Goal: Information Seeking & Learning: Learn about a topic

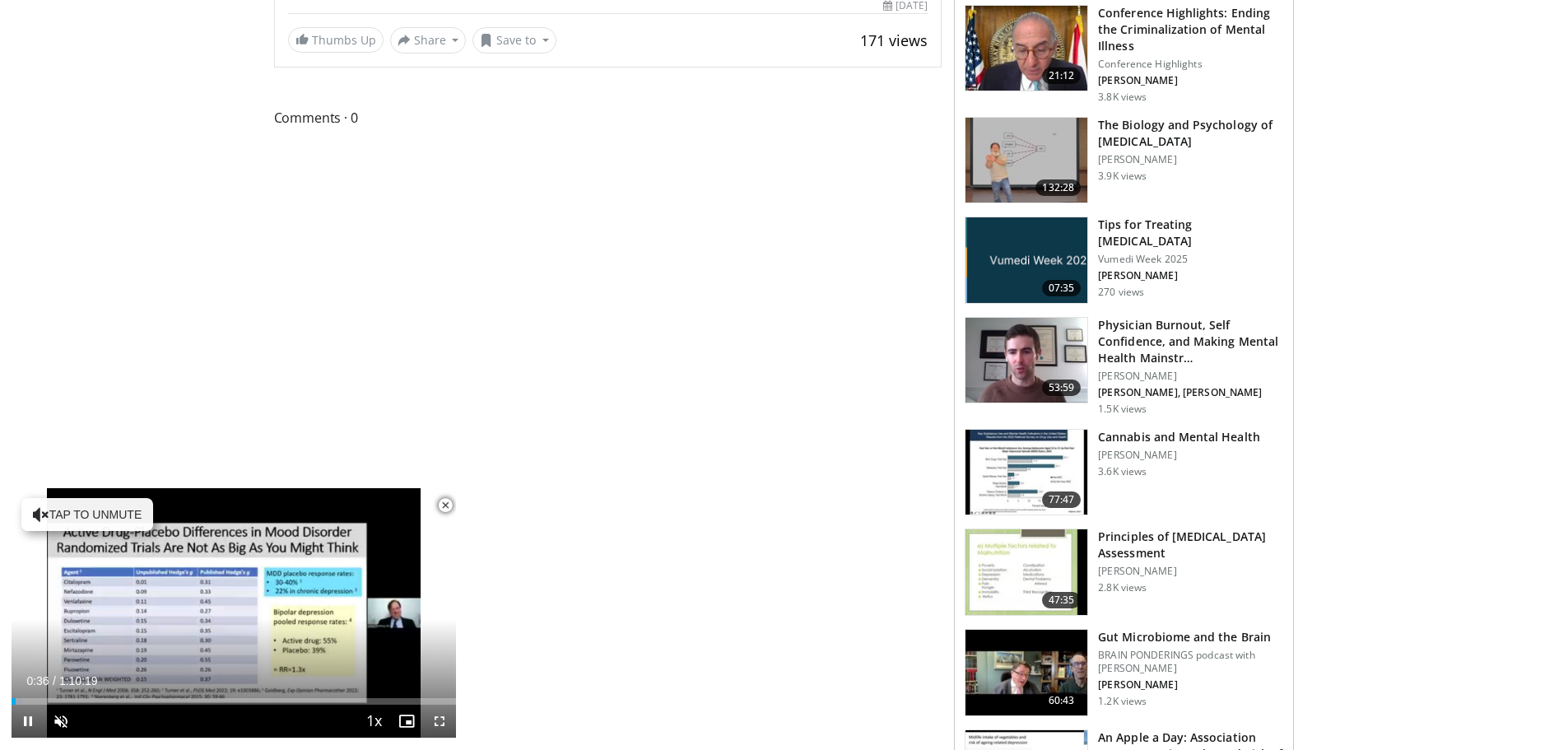
click at [440, 510] on span "Video Player" at bounding box center [445, 505] width 33 height 33
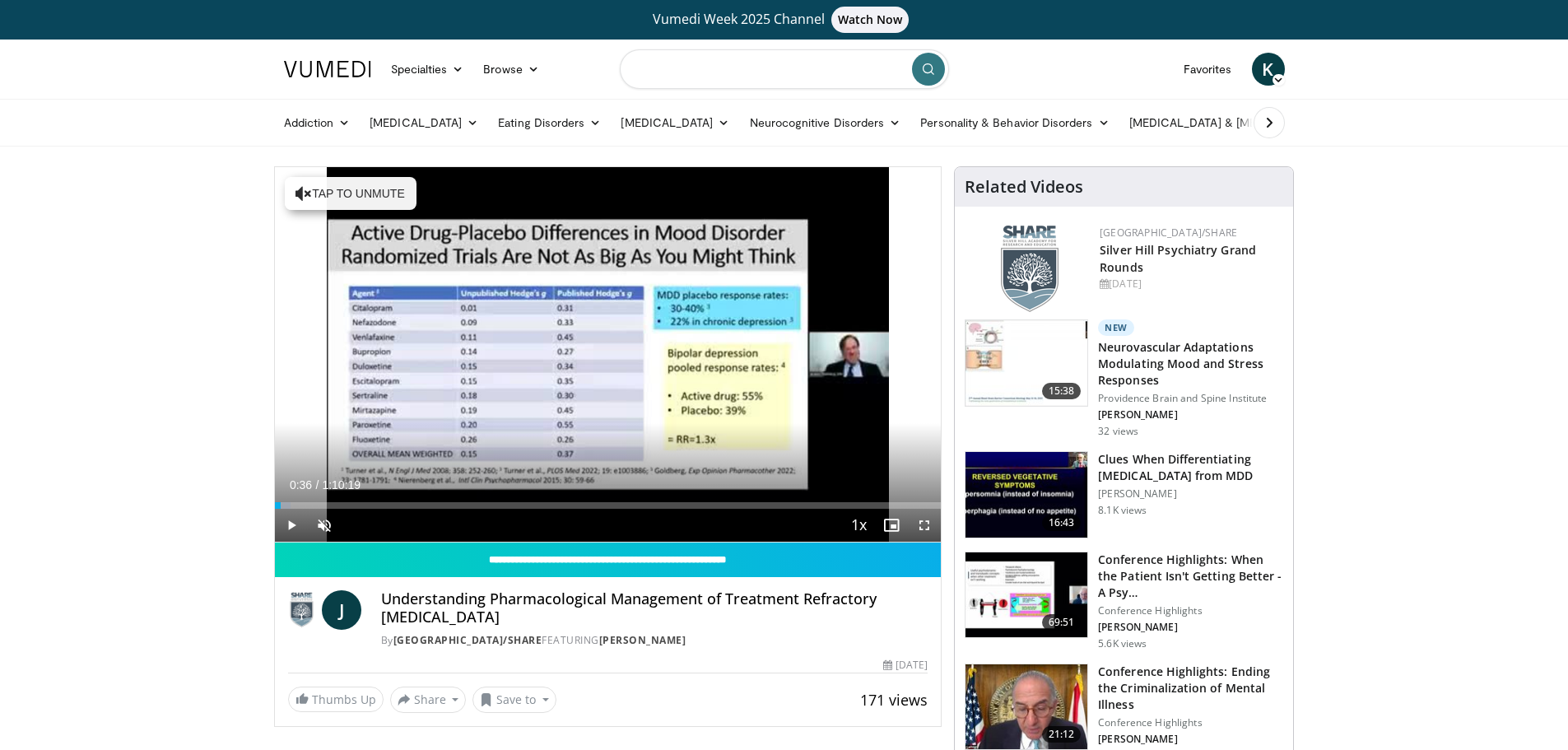
click at [683, 65] on input "Search topics, interventions" at bounding box center [784, 69] width 329 height 39
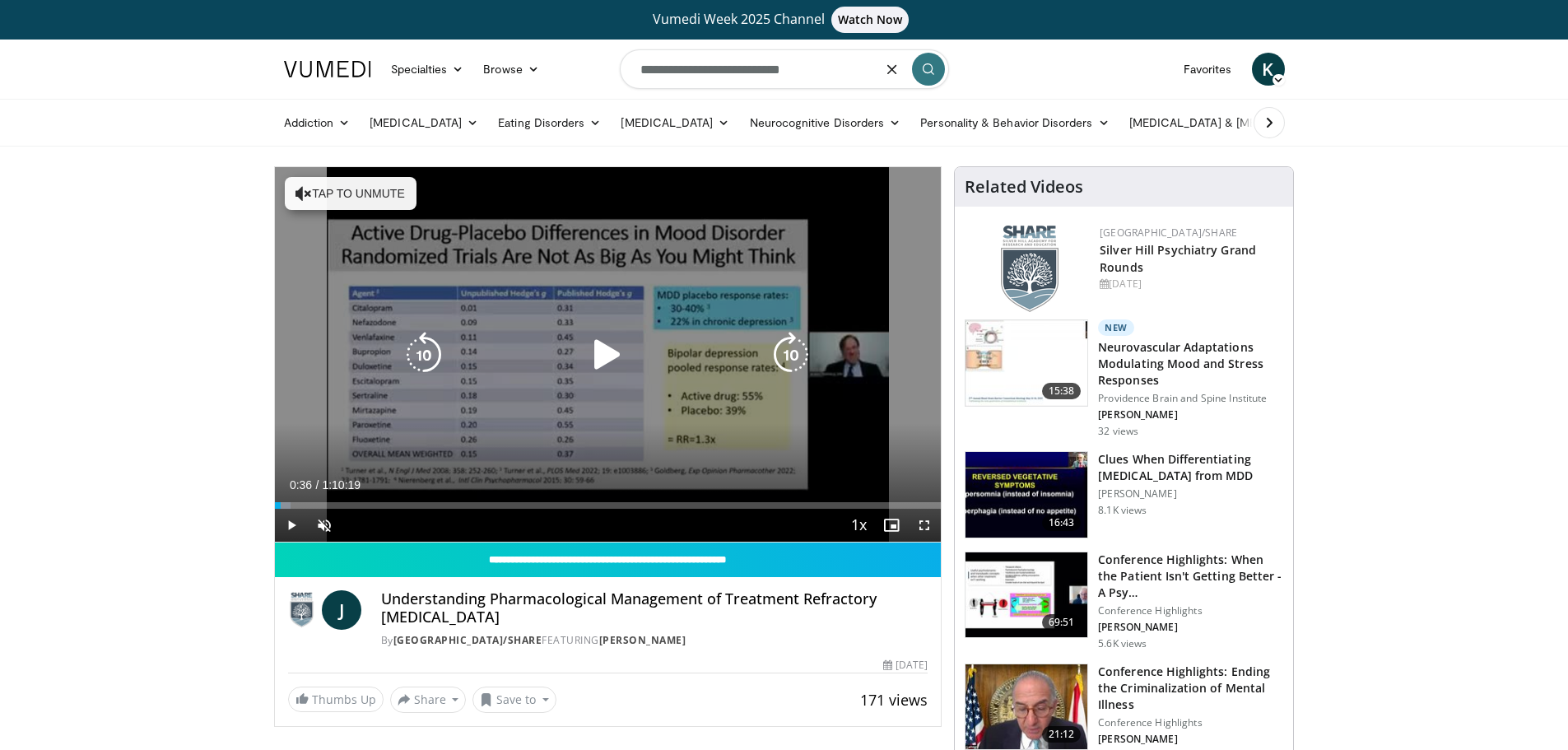
type input "**********"
click at [369, 185] on button "Tap to unmute" at bounding box center [350, 193] width 132 height 33
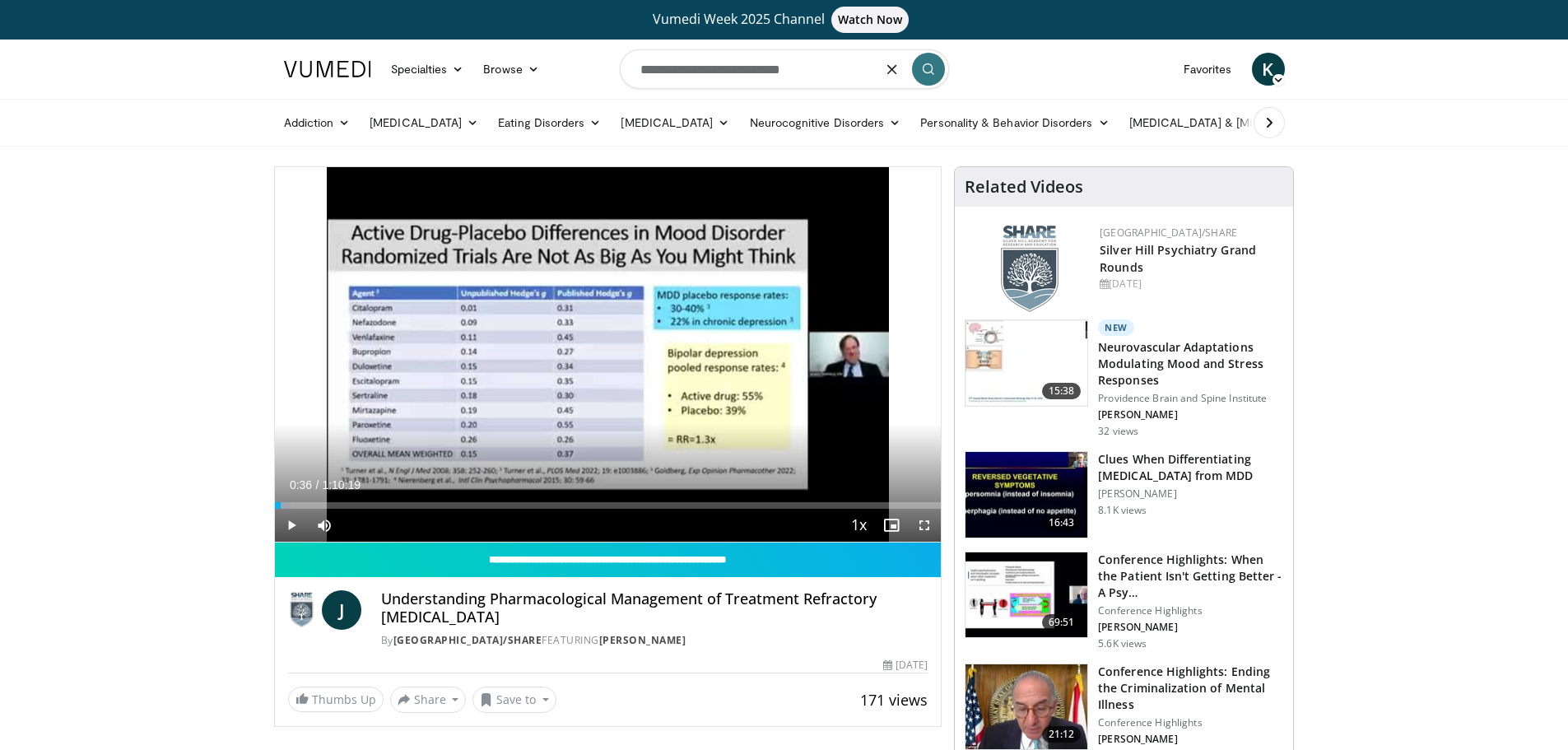
click at [929, 66] on icon "submit" at bounding box center [928, 69] width 13 height 13
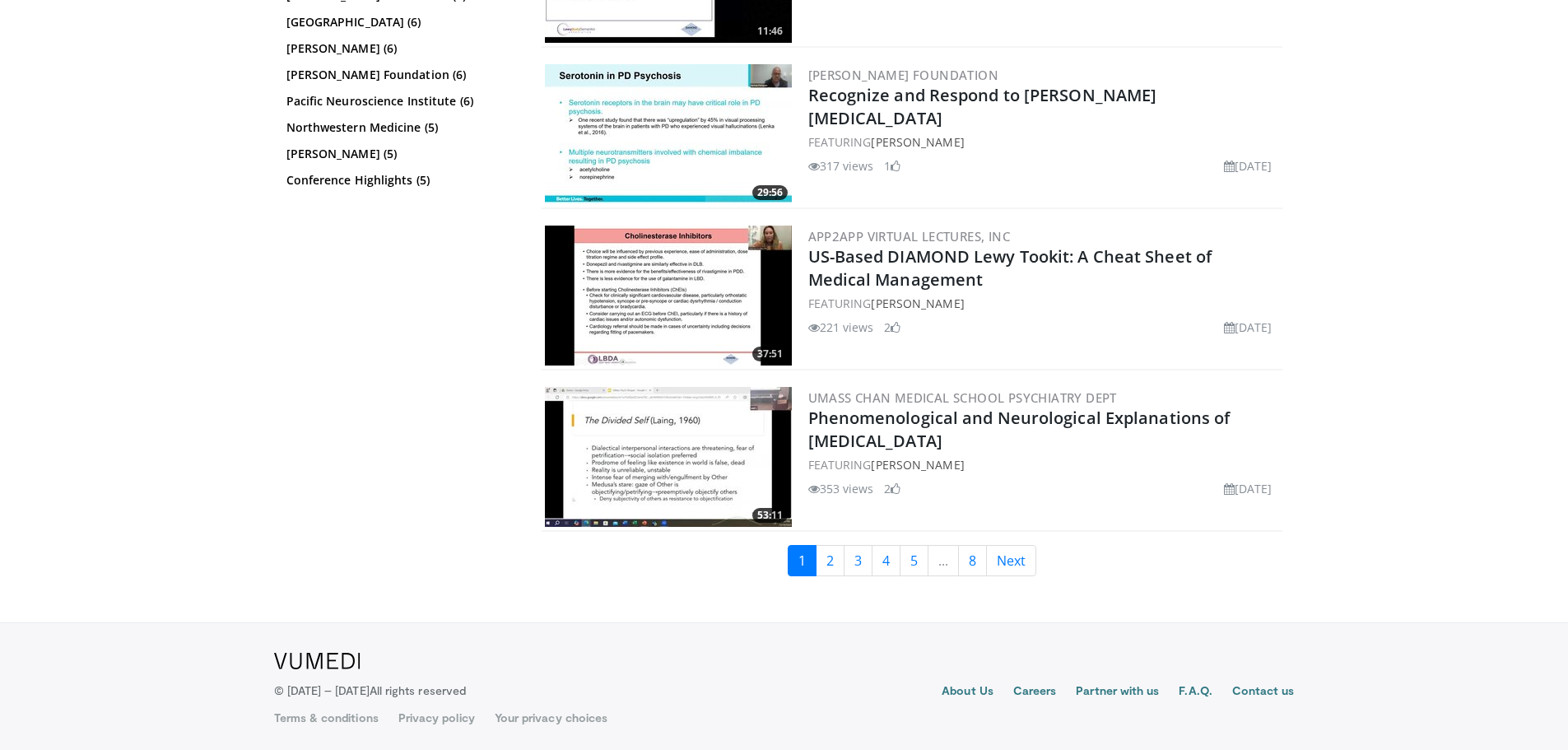
scroll to position [3554, 0]
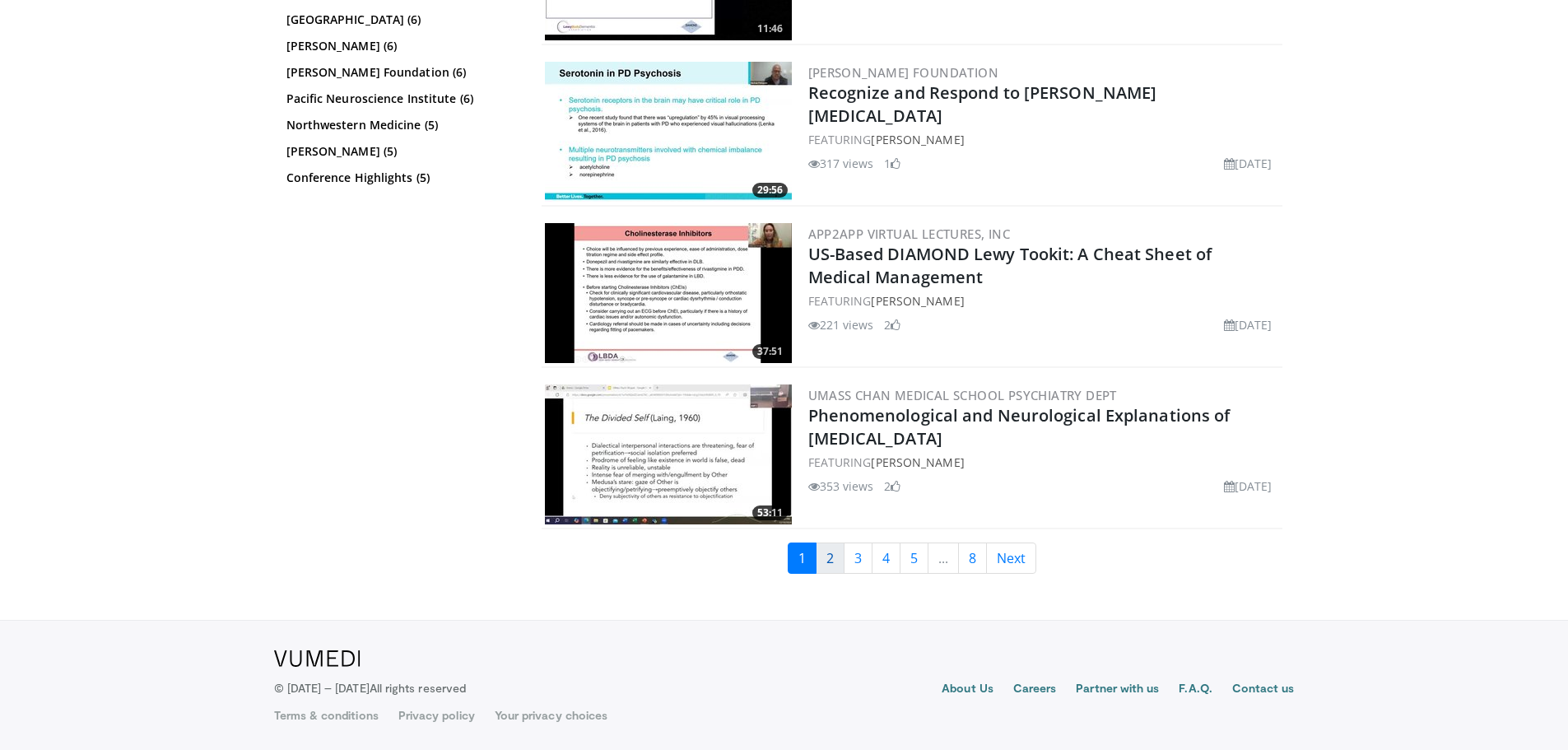
click at [834, 563] on link "2" at bounding box center [830, 558] width 29 height 31
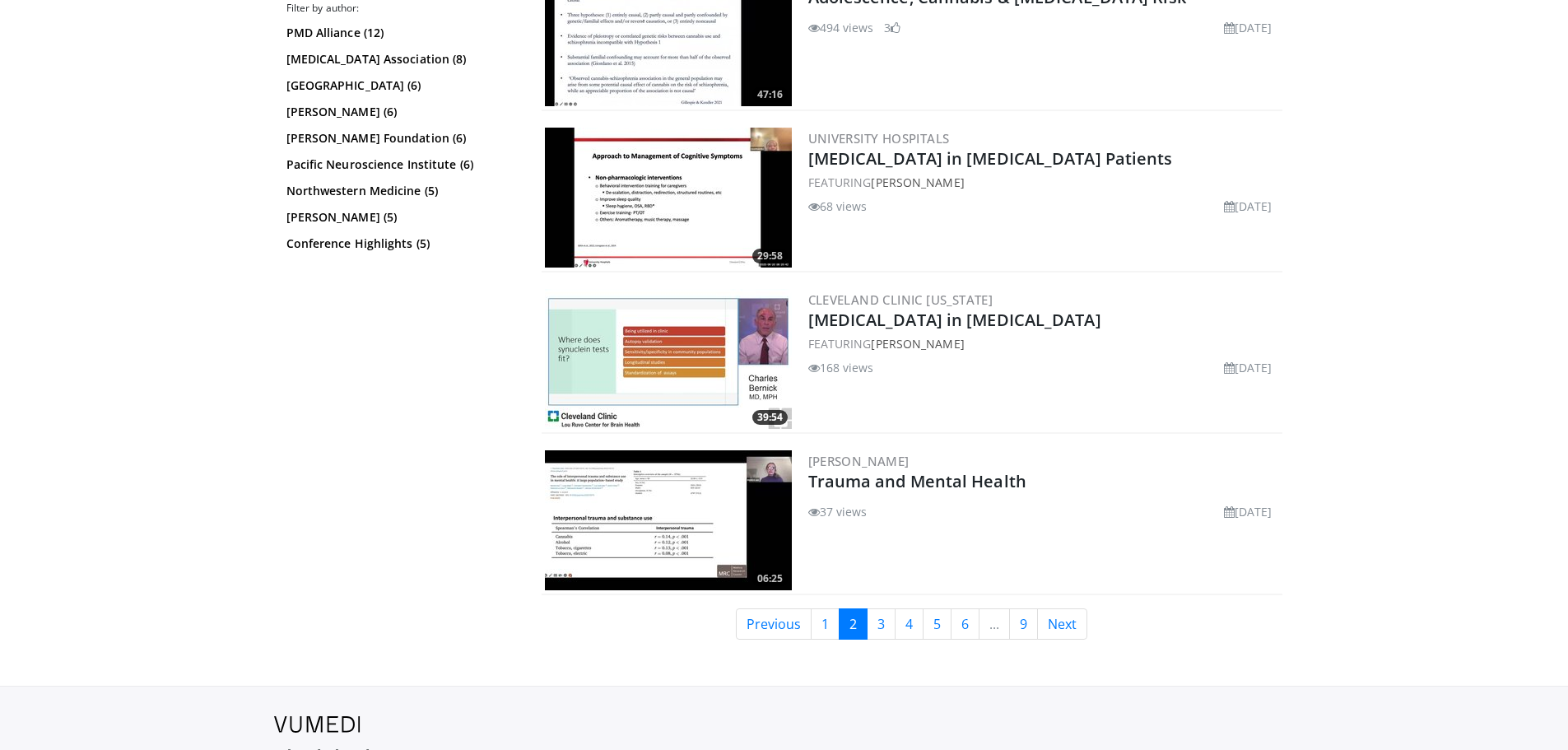
scroll to position [3707, 0]
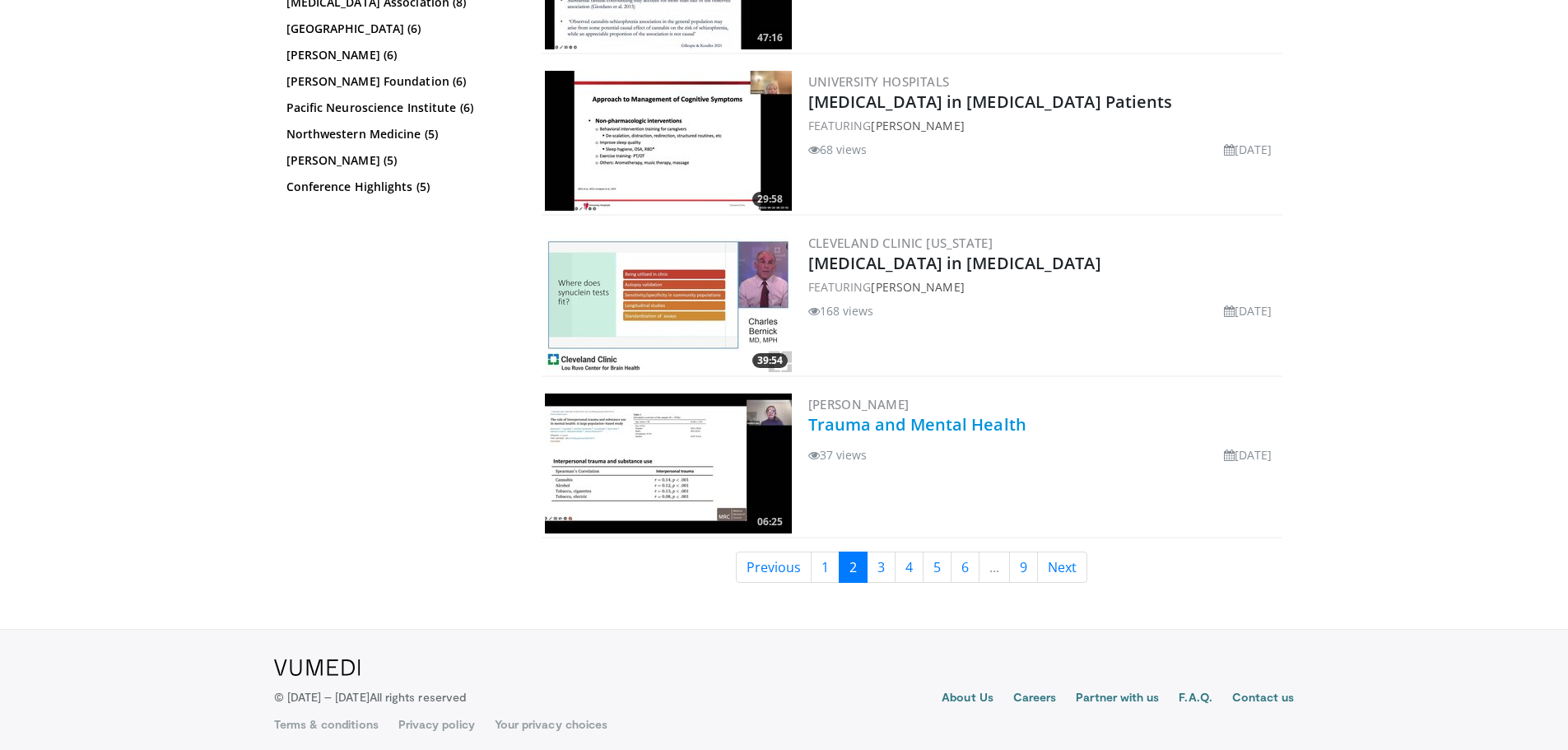
click at [874, 428] on link "Trauma and Mental Health" at bounding box center [917, 424] width 218 height 22
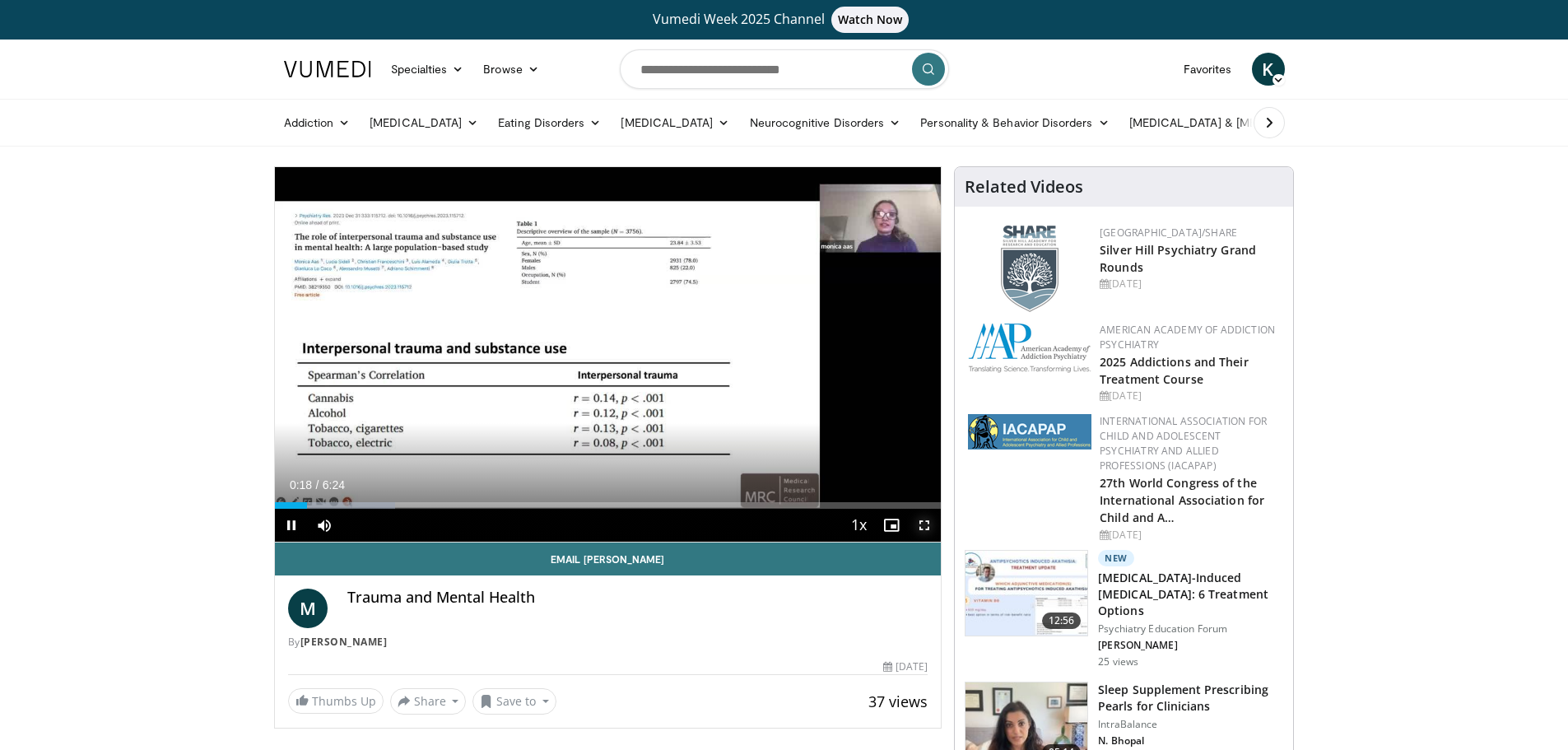
click at [926, 520] on span "Video Player" at bounding box center [924, 526] width 33 height 33
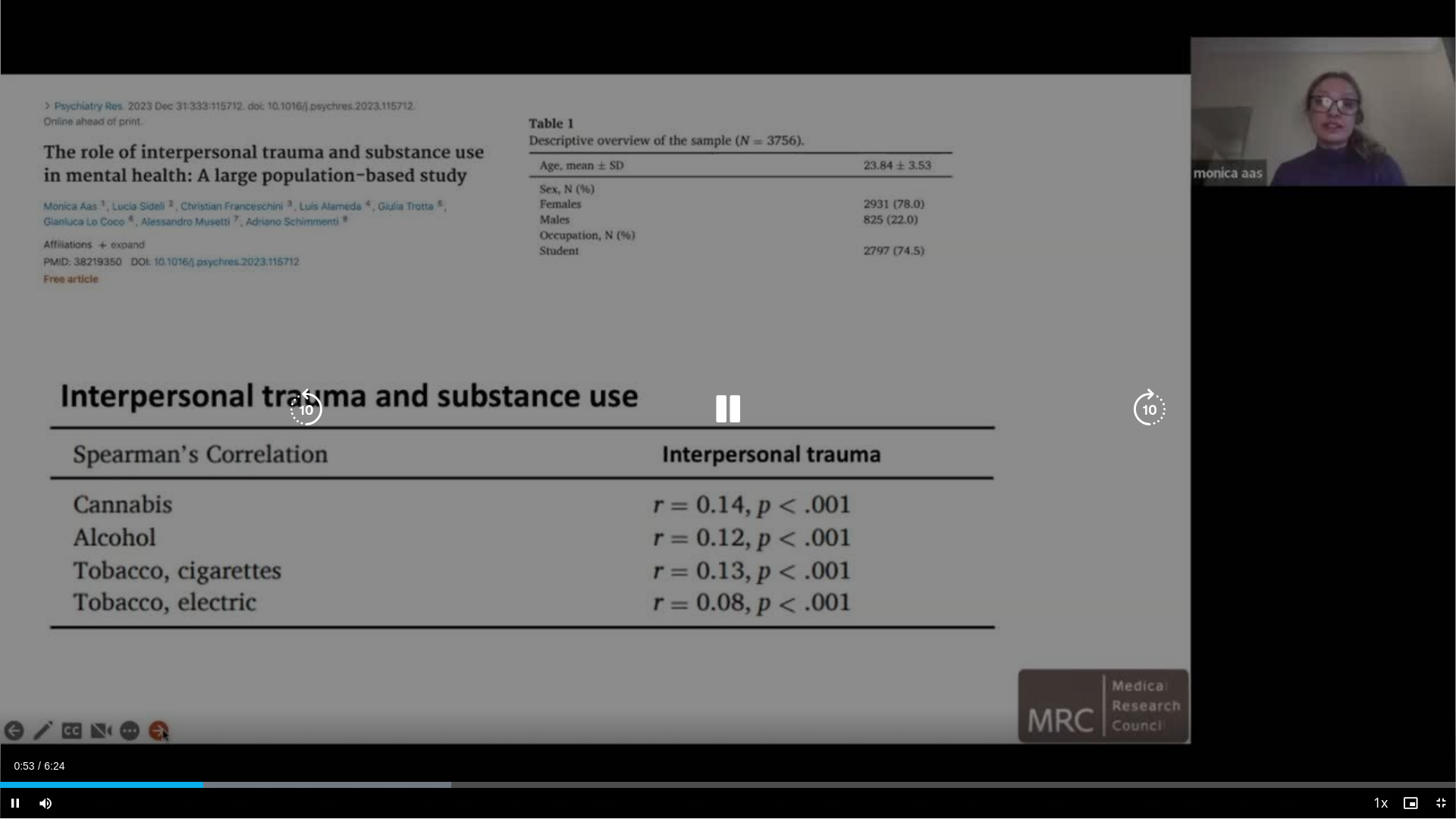
click at [1117, 571] on div "10 seconds Tap to unmute" at bounding box center [728, 409] width 1456 height 818
click at [728, 410] on icon "Video Player" at bounding box center [728, 410] width 42 height 42
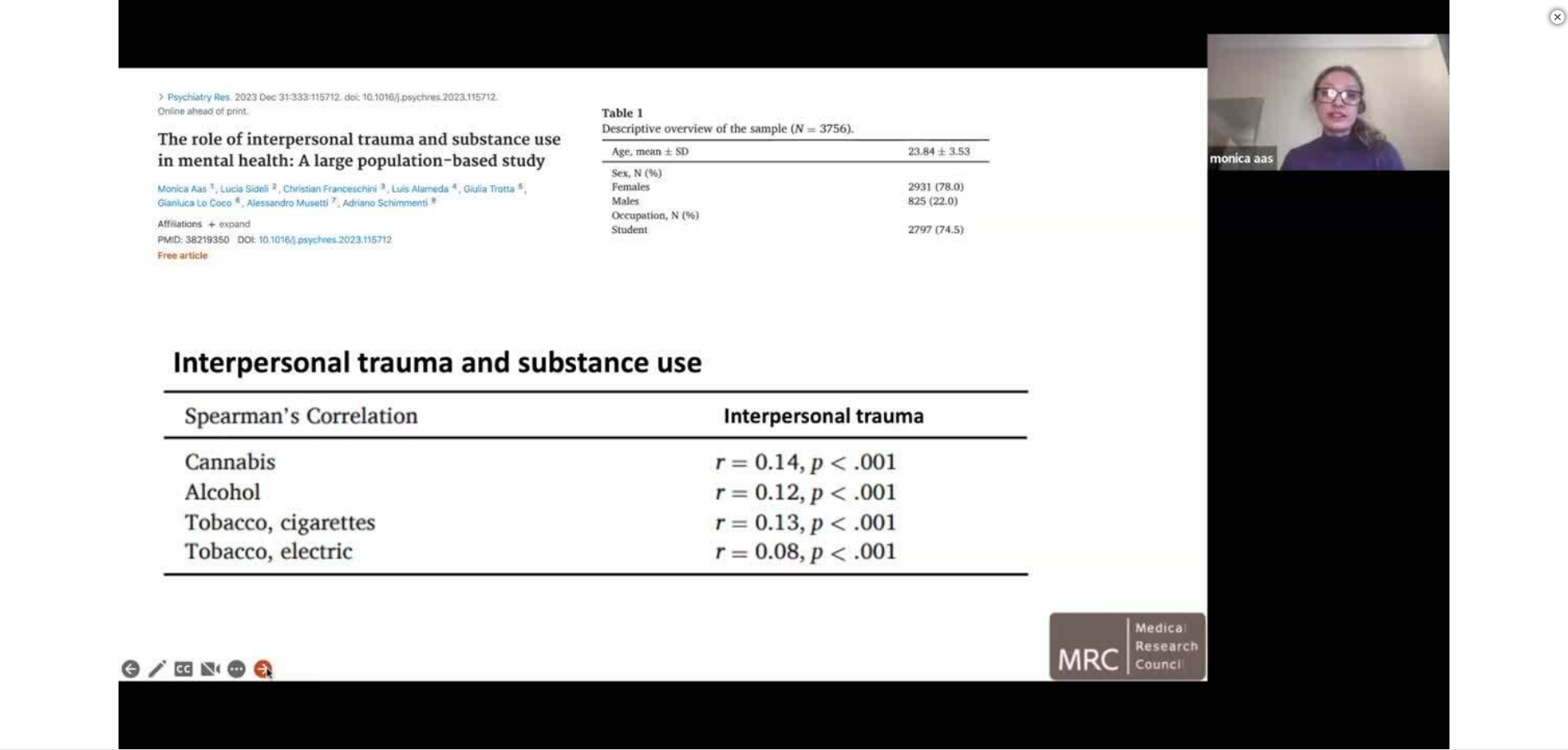
scroll to position [577, 0]
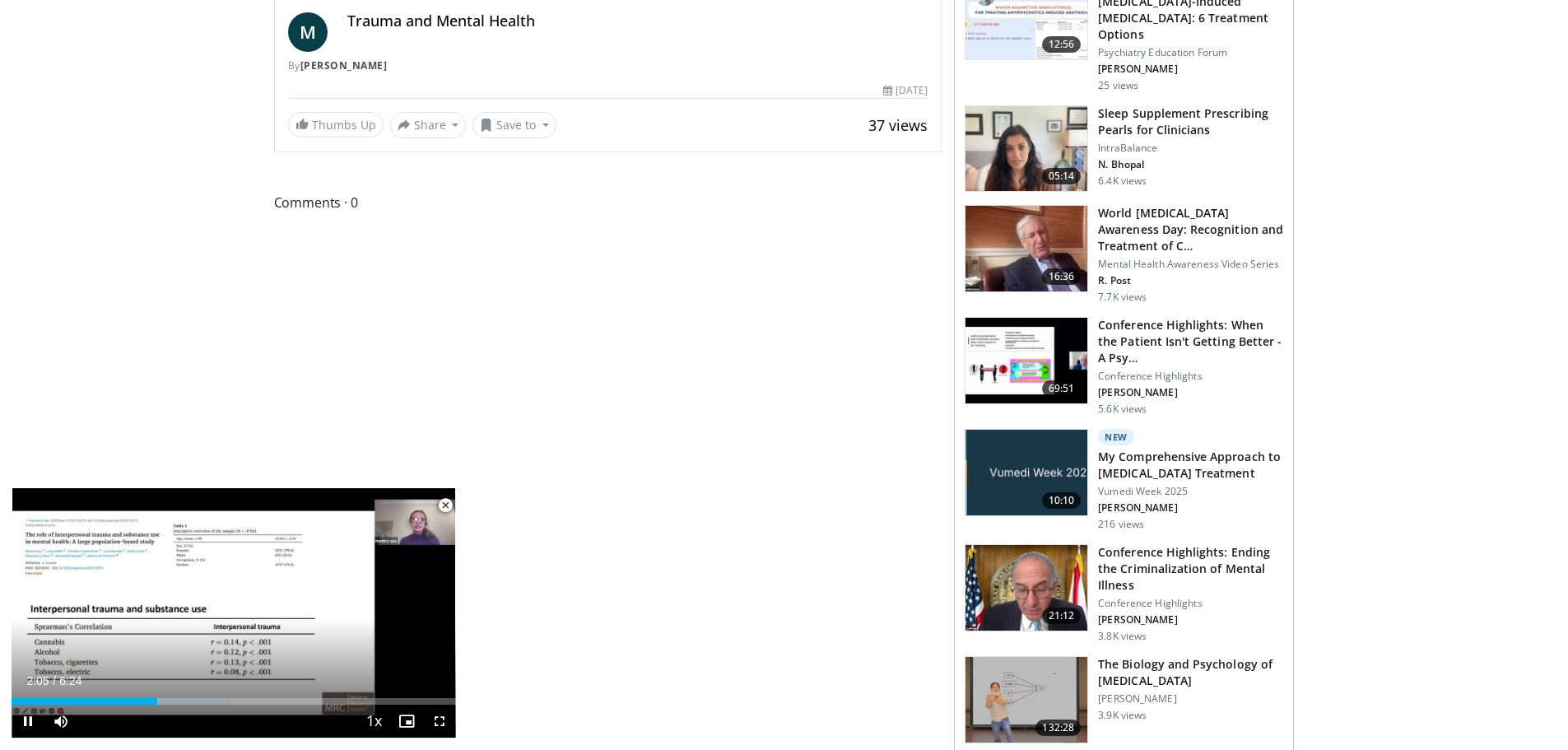
click at [441, 508] on span "Video Player" at bounding box center [445, 505] width 33 height 33
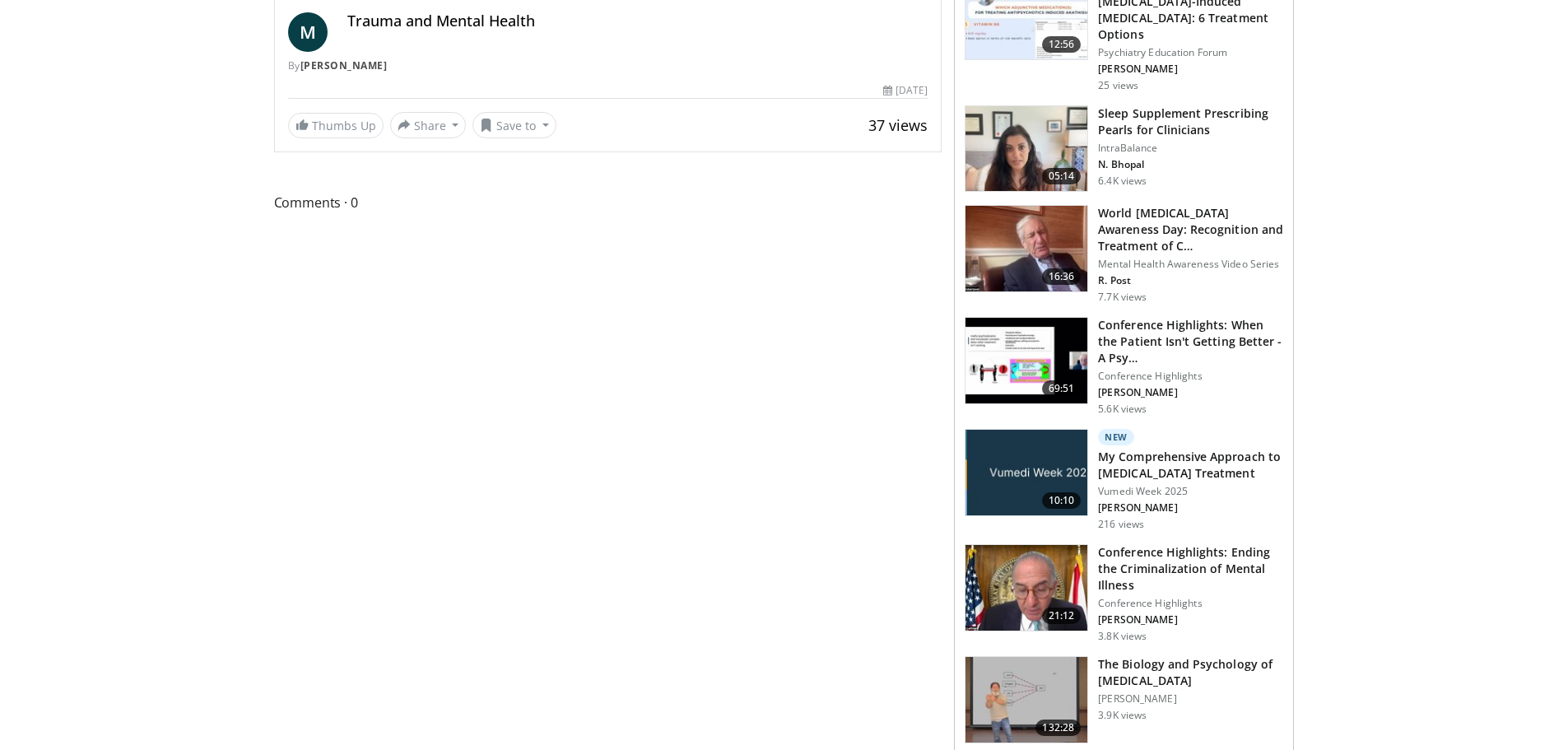
scroll to position [201, 0]
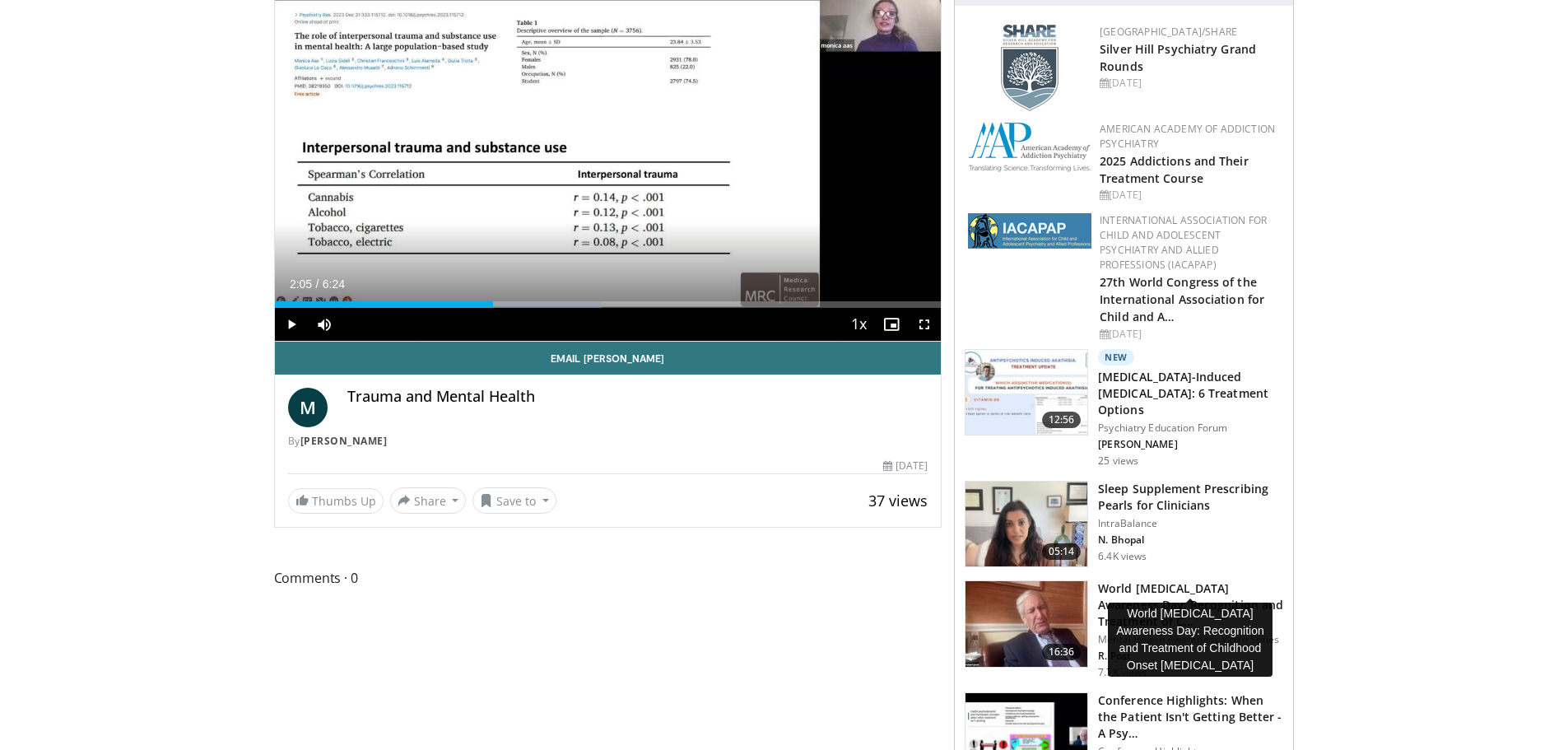
click at [1166, 581] on h3 "World Bipolar Disorder Awareness Day: Recognition and Treatment of C…" at bounding box center [1191, 605] width 185 height 49
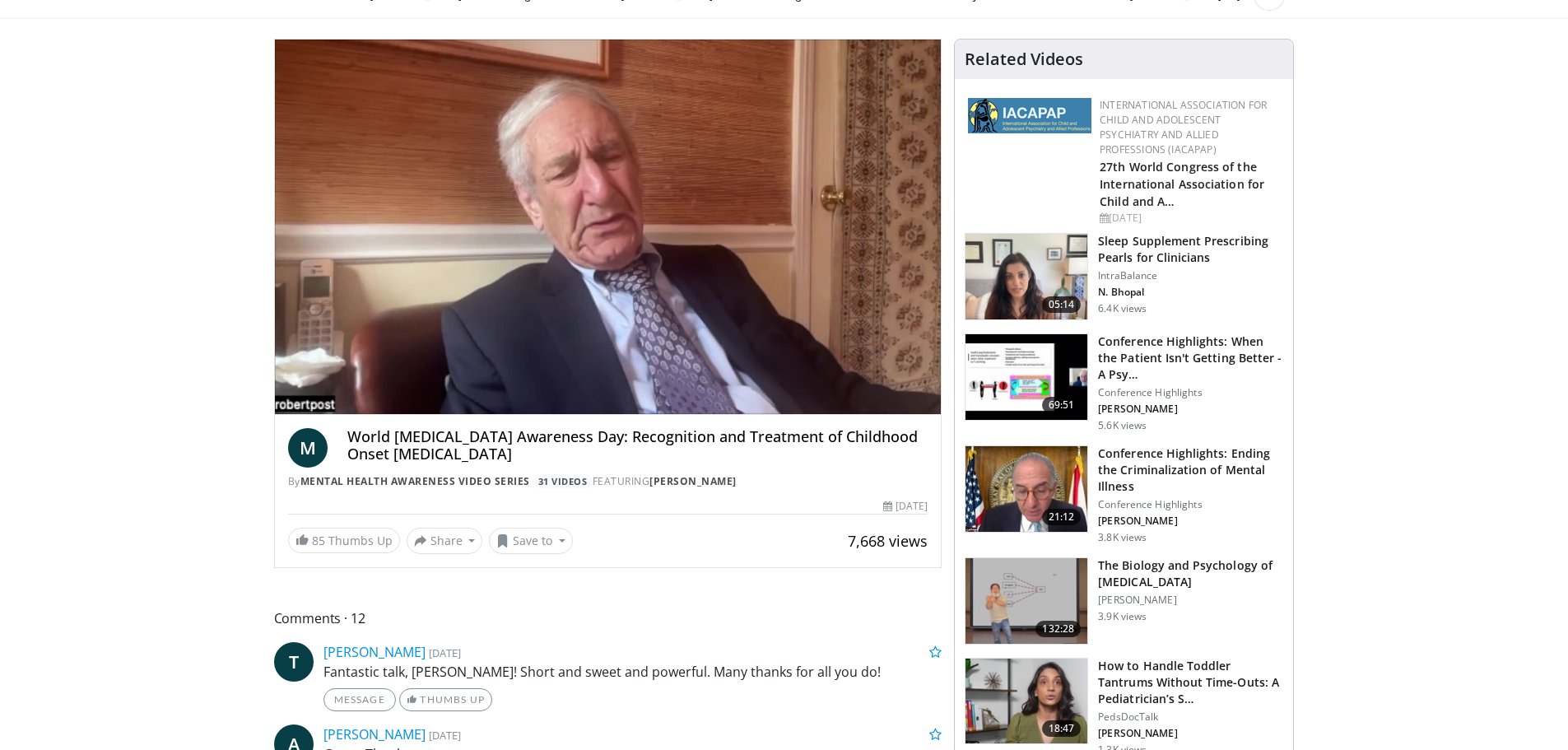
scroll to position [165, 0]
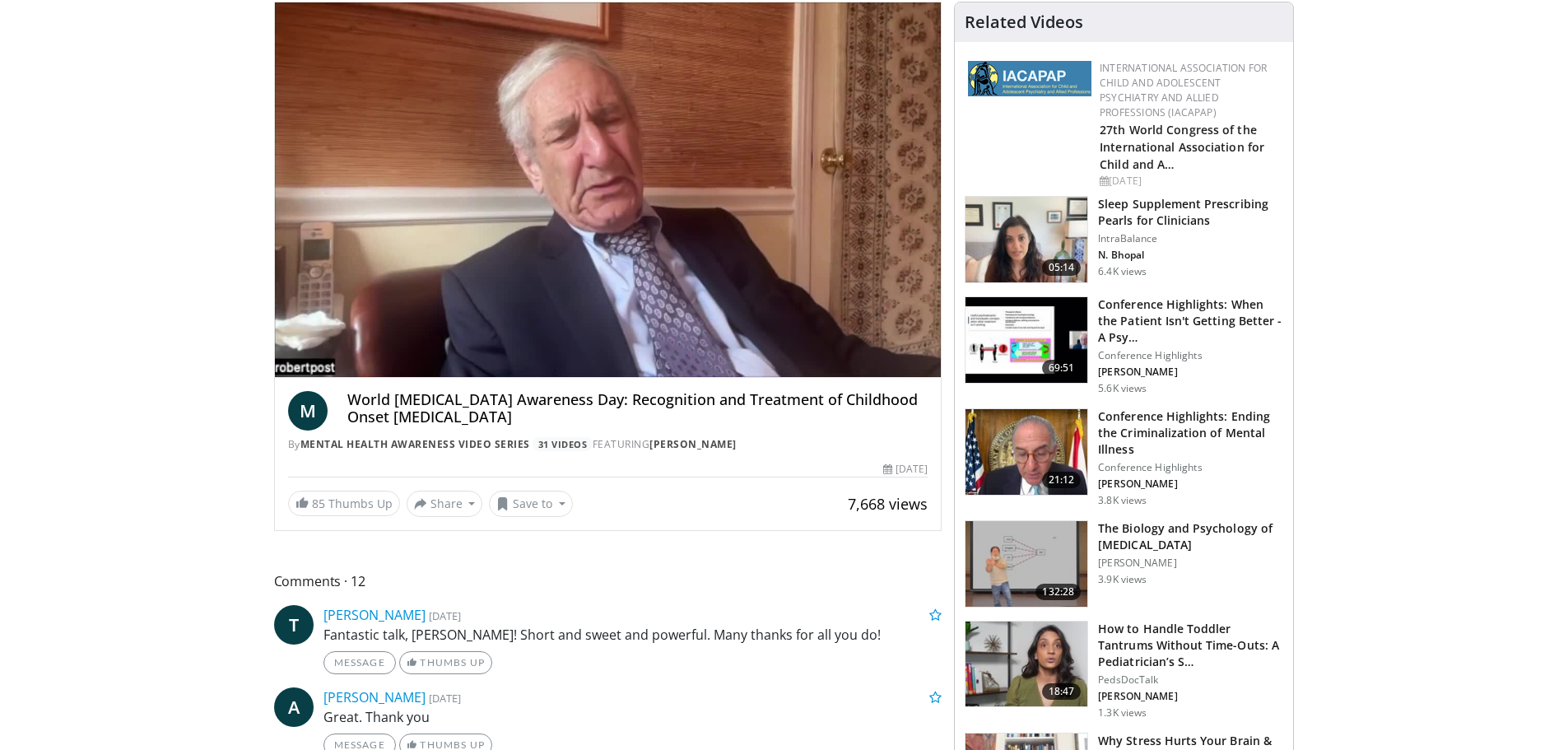
click at [779, 514] on div "85 Thumbs Up Share World [MEDICAL_DATA] Aw... × Enter one or more e-mail addres…" at bounding box center [609, 503] width 641 height 26
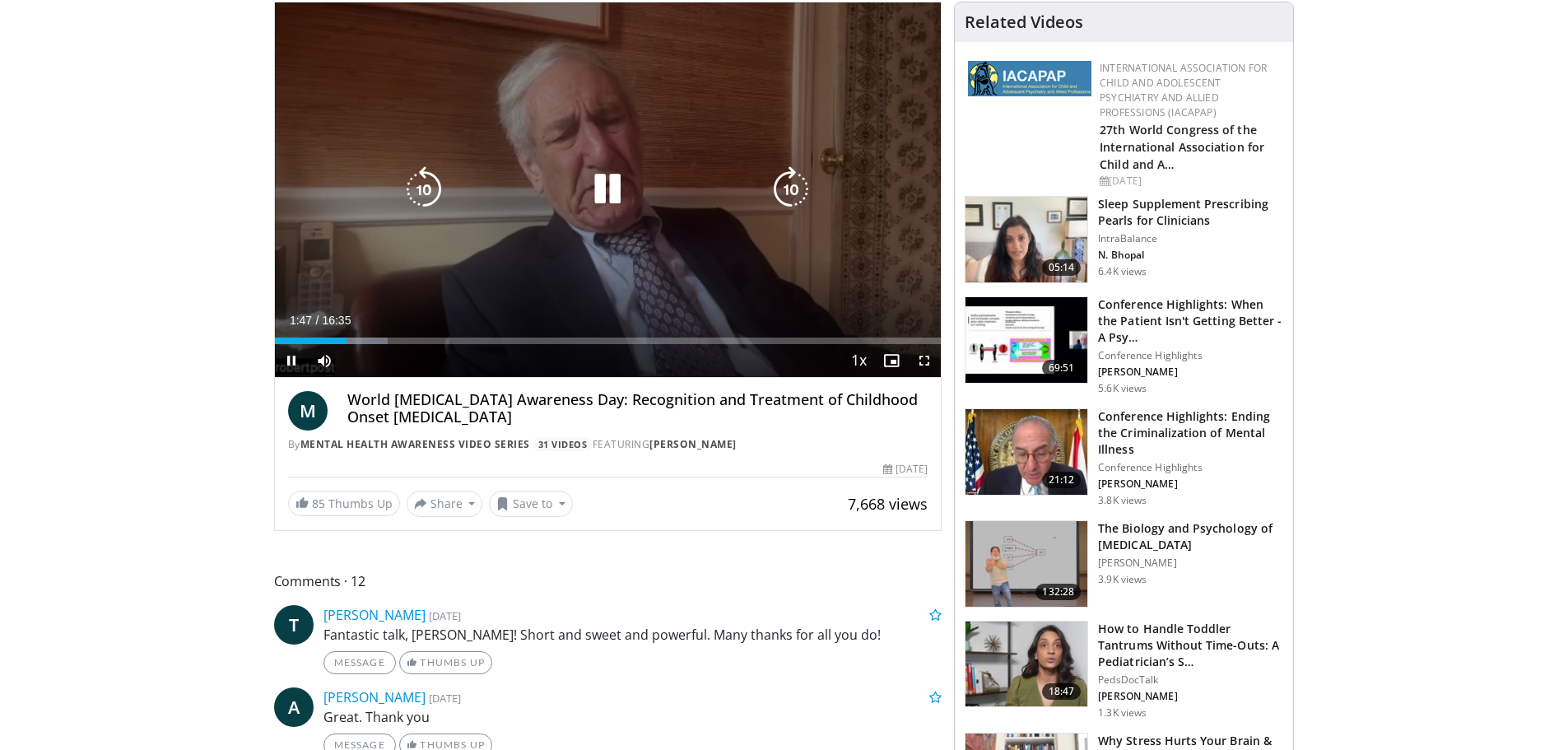
click at [604, 214] on div "10 seconds Tap to unmute" at bounding box center [609, 190] width 667 height 375
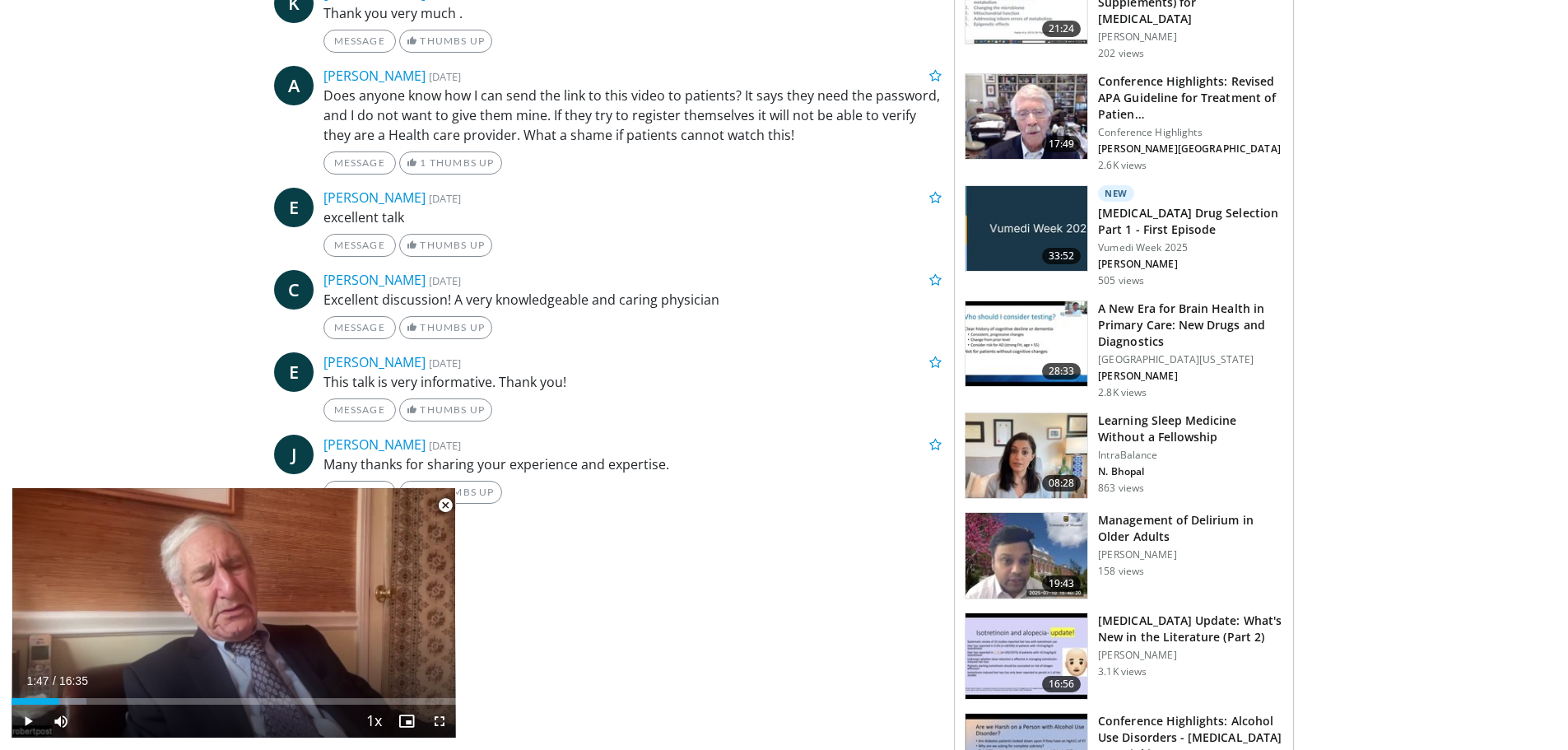
scroll to position [1580, 0]
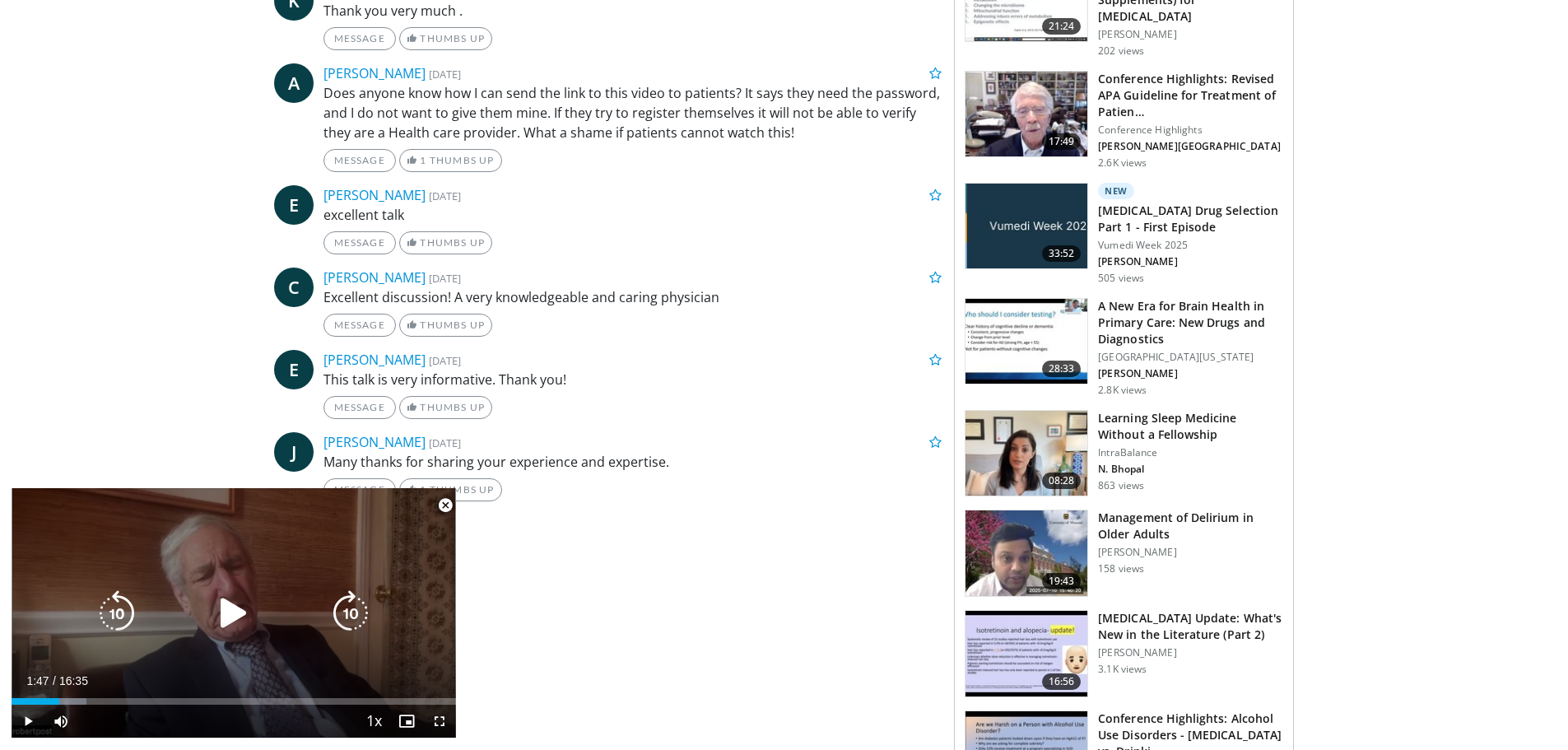
click at [215, 616] on icon "Video Player" at bounding box center [234, 614] width 46 height 46
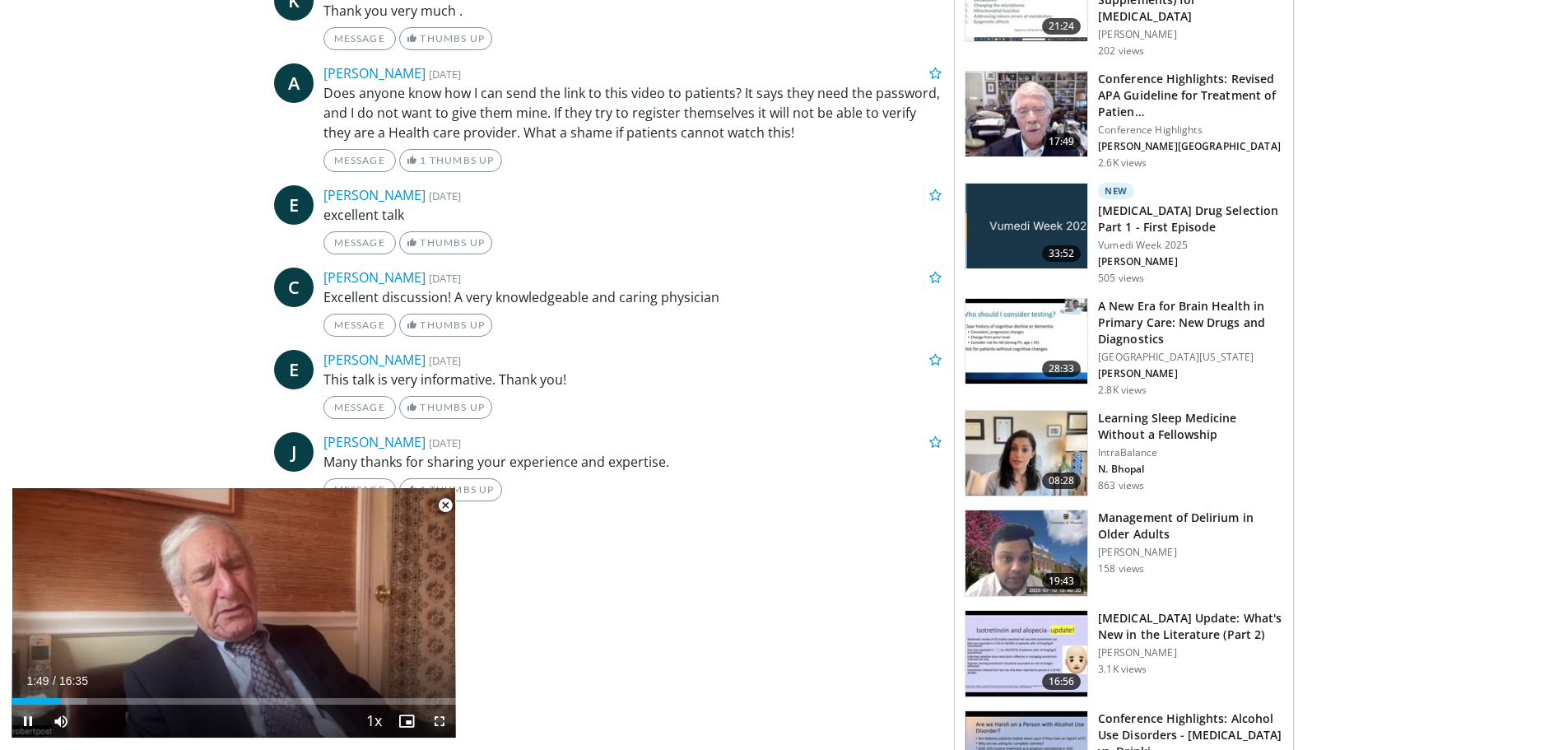
click at [436, 717] on span "Video Player" at bounding box center [439, 721] width 33 height 33
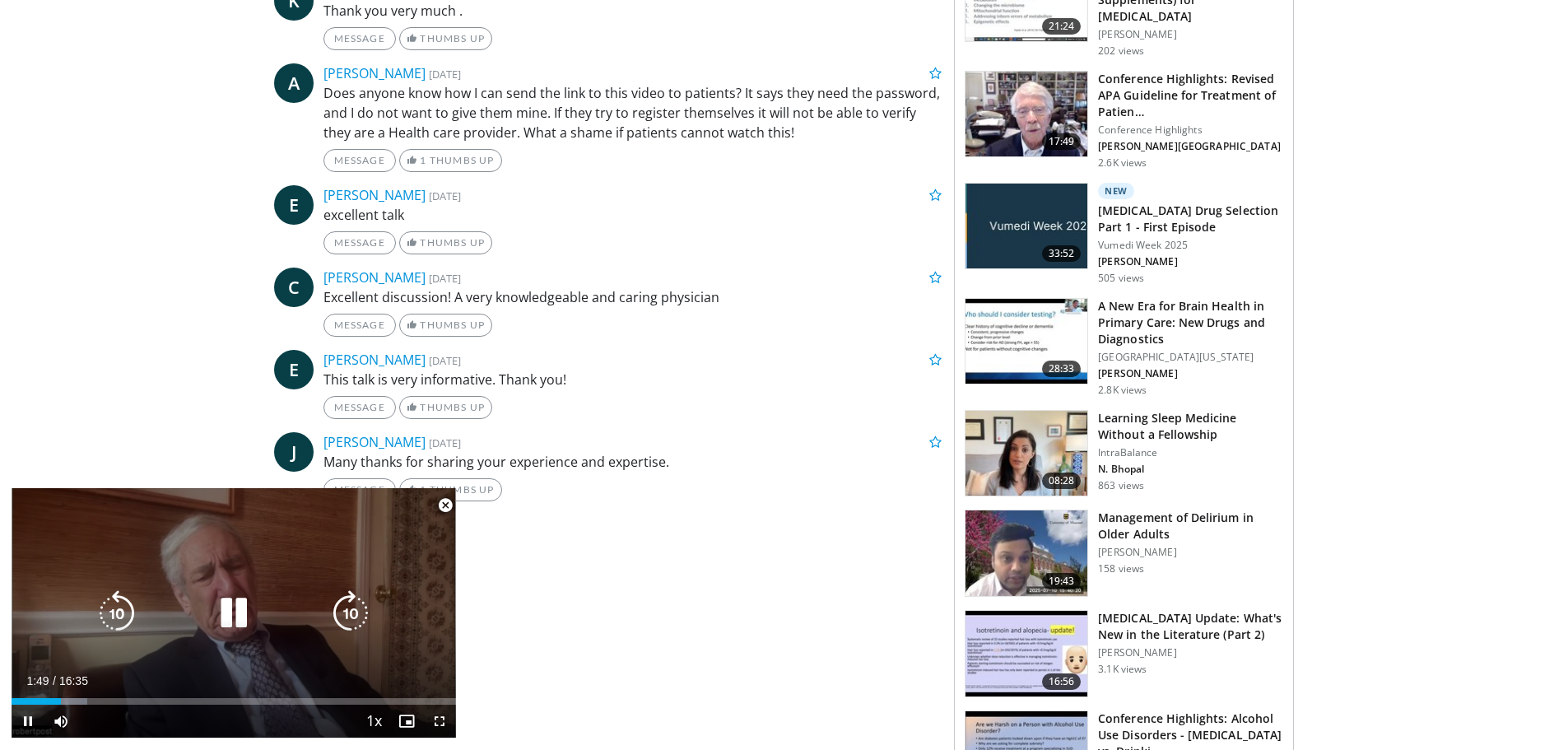
scroll to position [1204, 0]
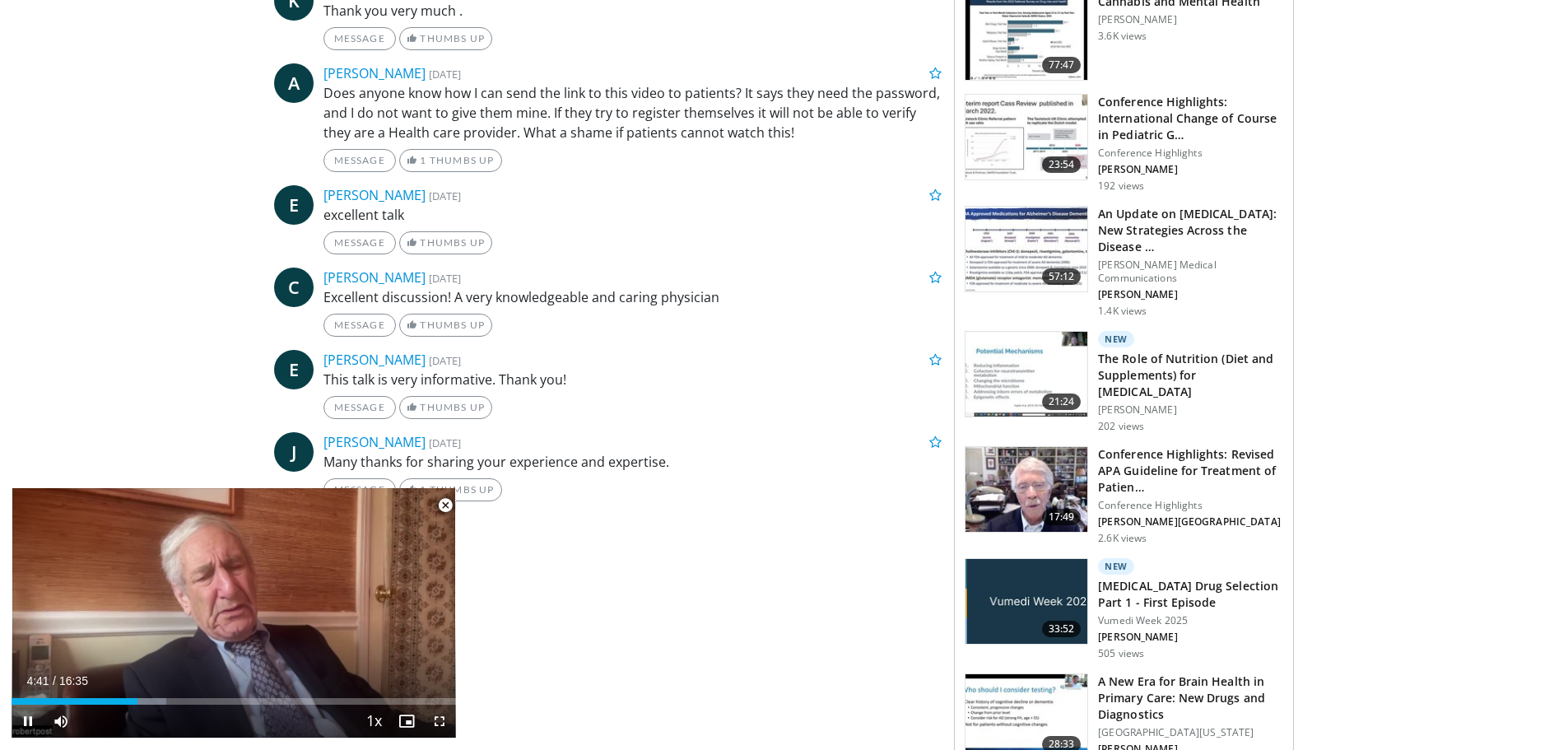
click at [446, 502] on span "Video Player" at bounding box center [445, 505] width 33 height 33
